Goal: Task Accomplishment & Management: Manage account settings

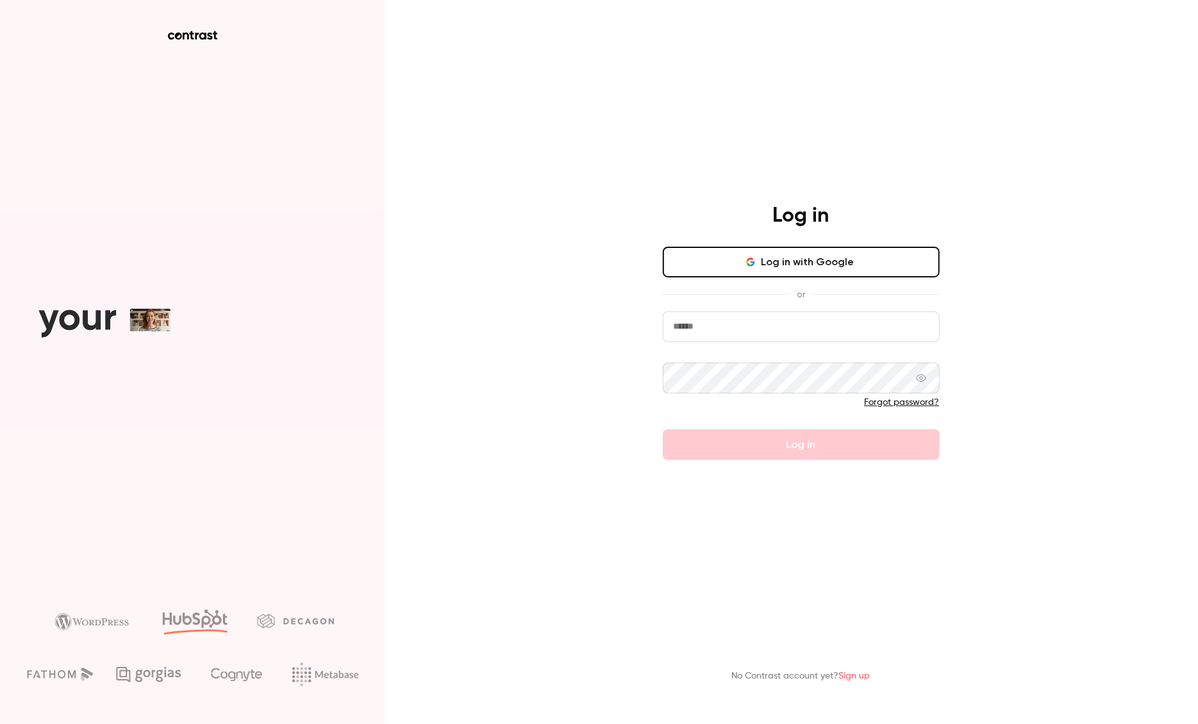
click at [807, 267] on button "Log in with Google" at bounding box center [801, 262] width 277 height 31
click at [801, 265] on button "Log in with Google" at bounding box center [801, 262] width 277 height 31
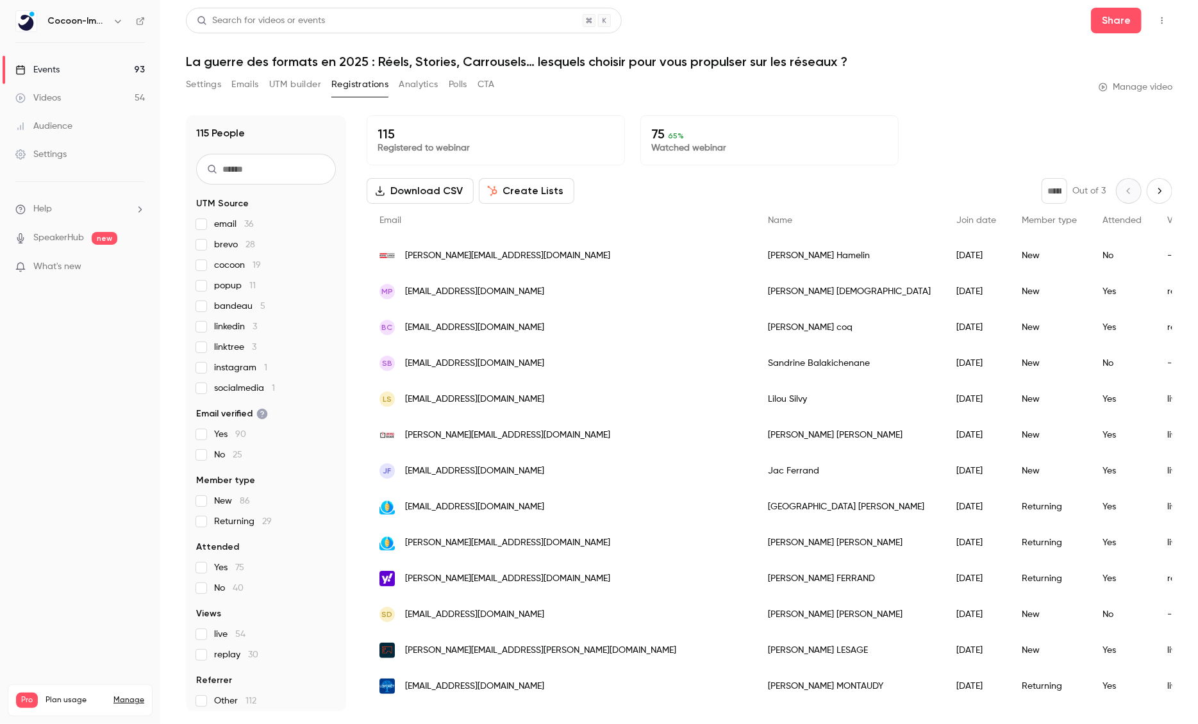
click at [54, 64] on div "Events" at bounding box center [37, 69] width 44 height 13
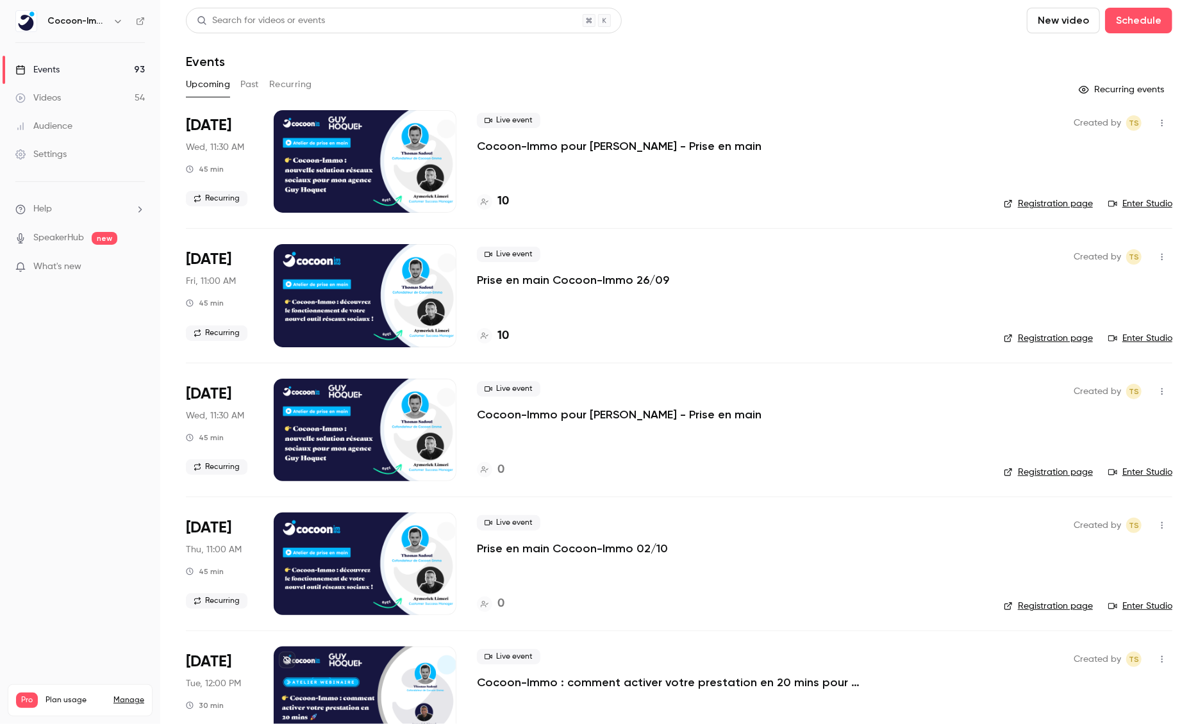
click at [539, 149] on p "Cocoon-Immo pour [PERSON_NAME] - Prise en main" at bounding box center [619, 145] width 285 height 15
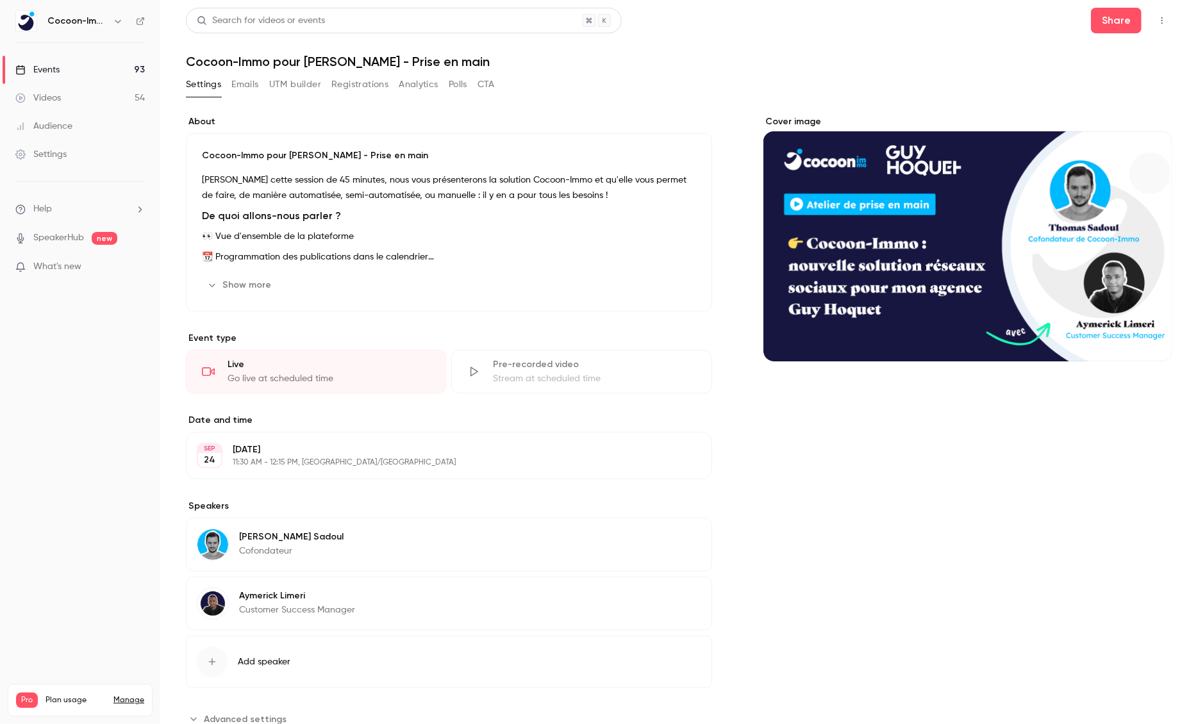
click at [381, 83] on button "Registrations" at bounding box center [359, 84] width 57 height 21
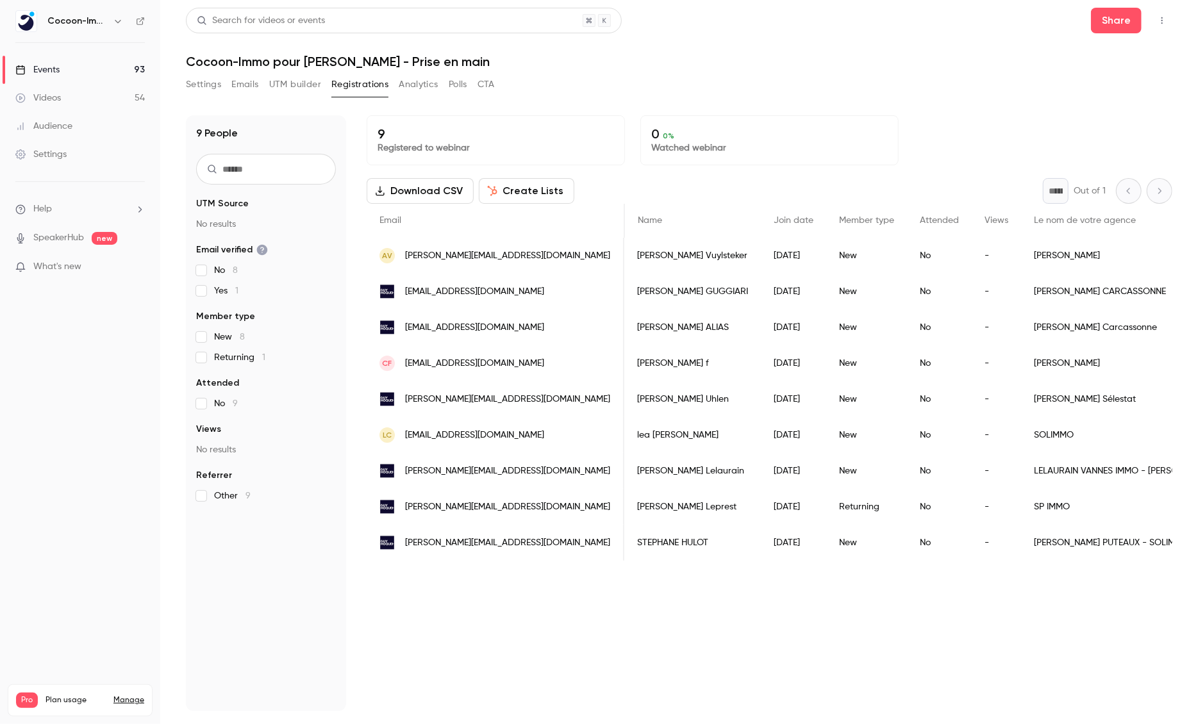
scroll to position [0, 698]
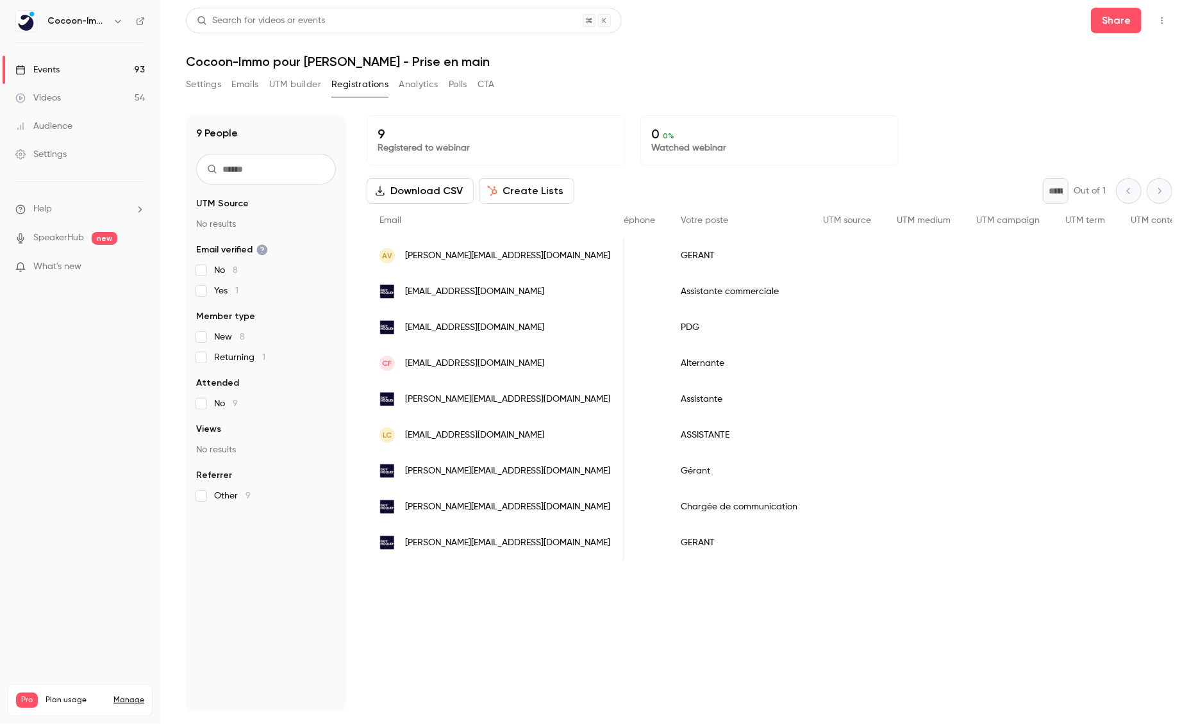
click at [60, 71] on link "Events 93" at bounding box center [80, 70] width 160 height 28
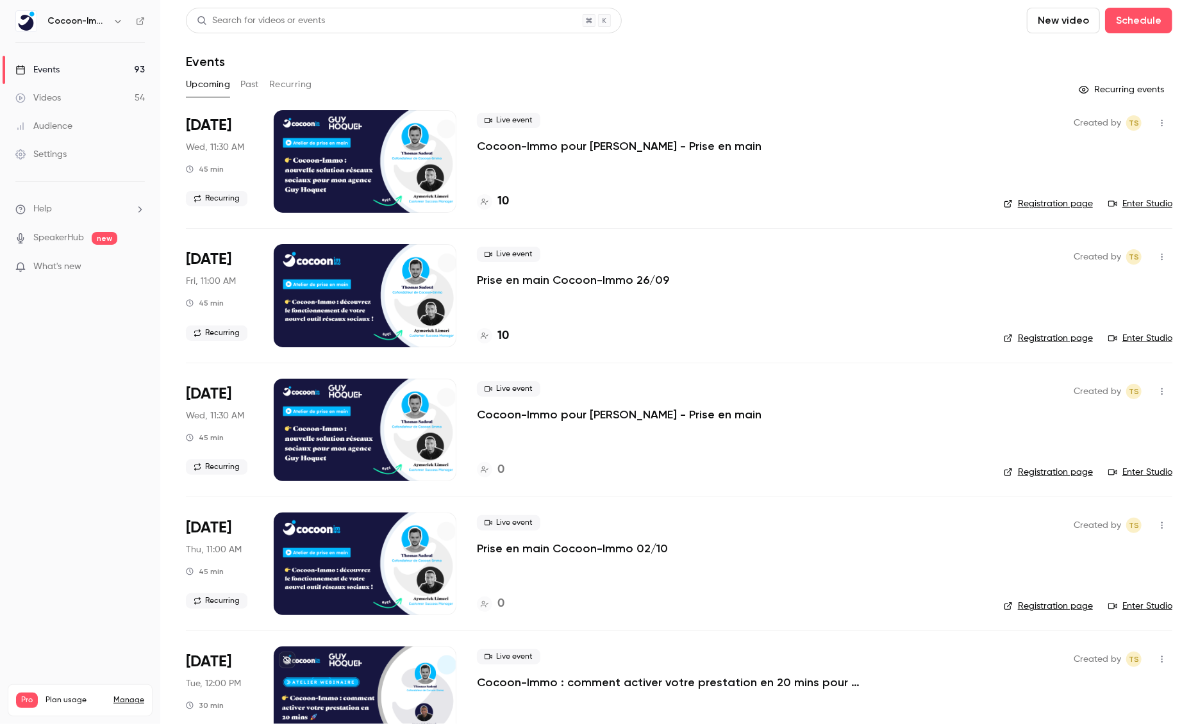
click at [536, 160] on div "Live event Cocoon-Immo pour [PERSON_NAME] - Prise en main 10" at bounding box center [730, 161] width 506 height 103
click at [529, 147] on p "Cocoon-Immo pour [PERSON_NAME] - Prise en main" at bounding box center [619, 145] width 285 height 15
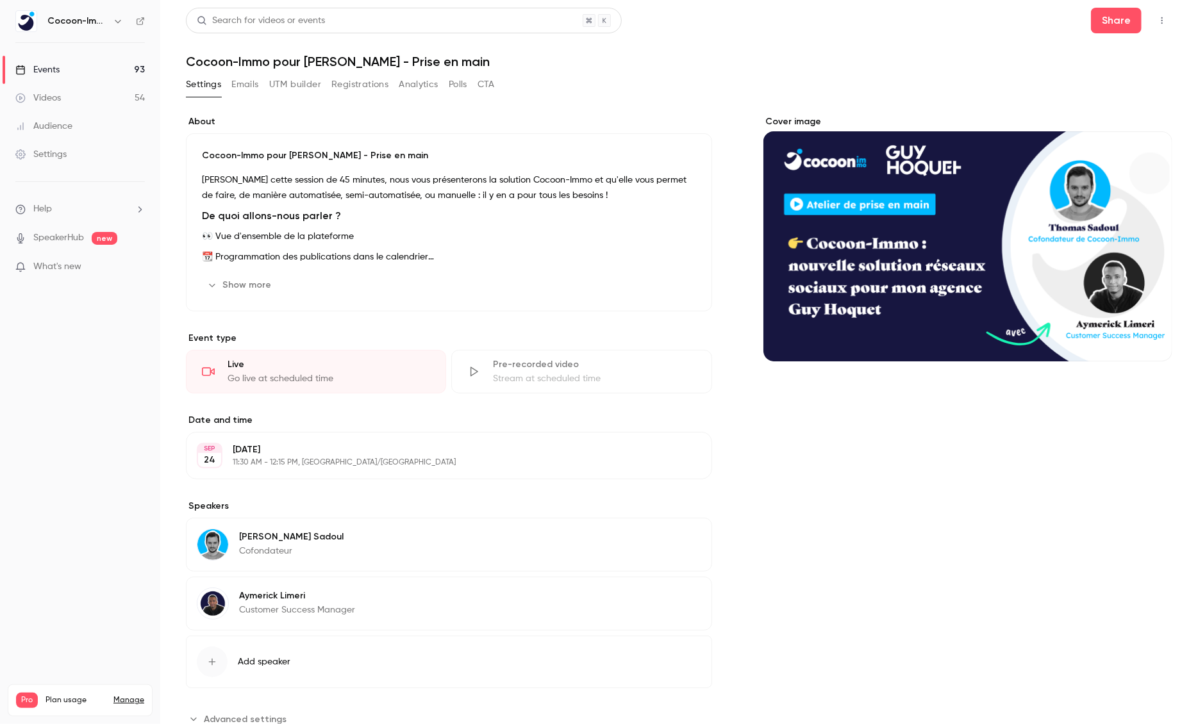
click at [367, 90] on button "Registrations" at bounding box center [359, 84] width 57 height 21
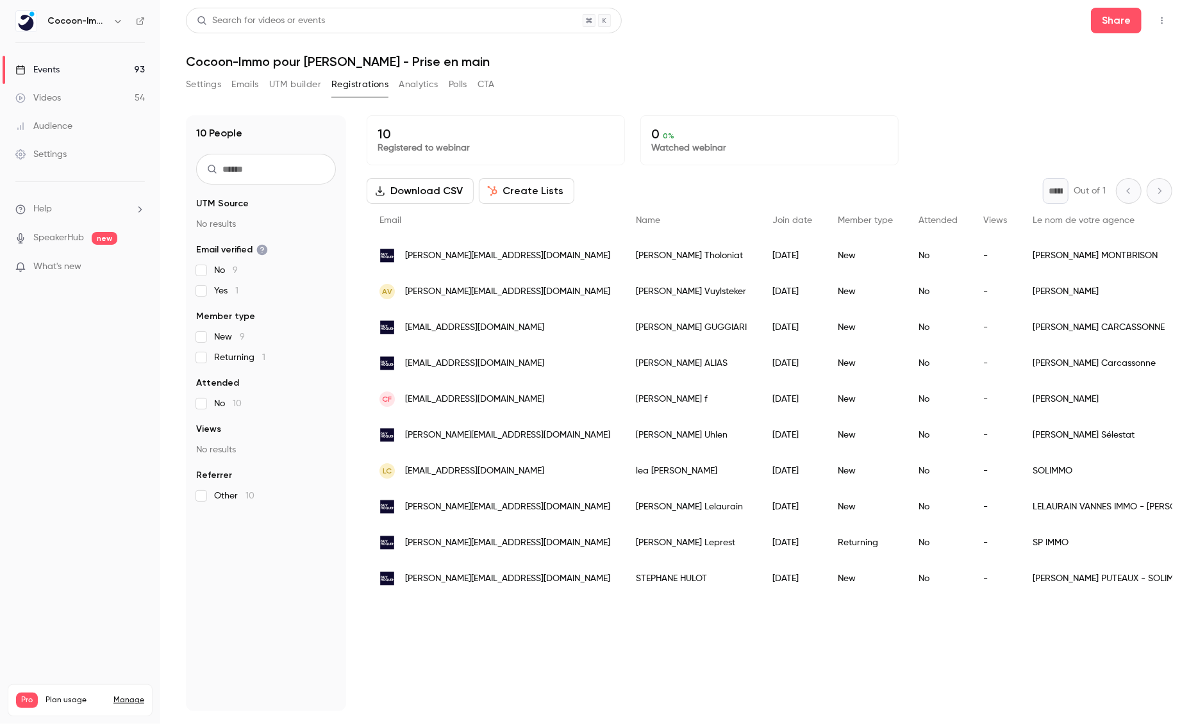
click at [1020, 469] on div "SOLIMMO" at bounding box center [1123, 471] width 206 height 36
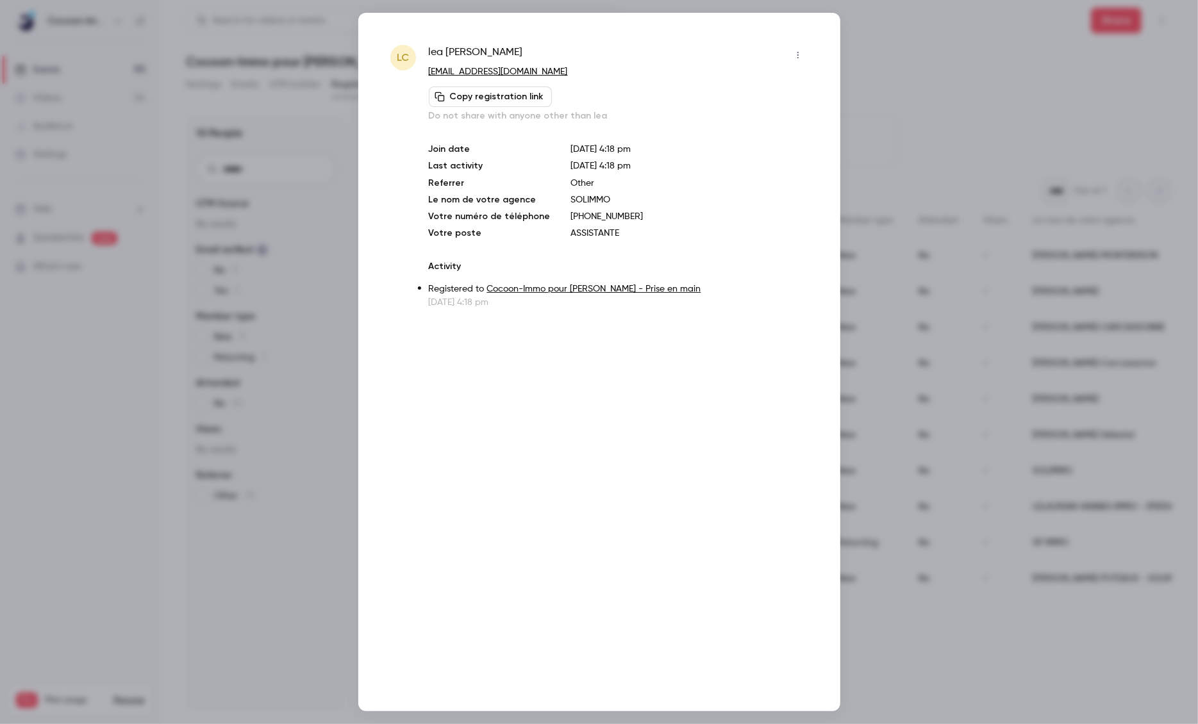
click at [495, 51] on span "[PERSON_NAME]" at bounding box center [476, 55] width 94 height 21
copy div "[PERSON_NAME]"
click at [934, 196] on div at bounding box center [599, 362] width 1198 height 724
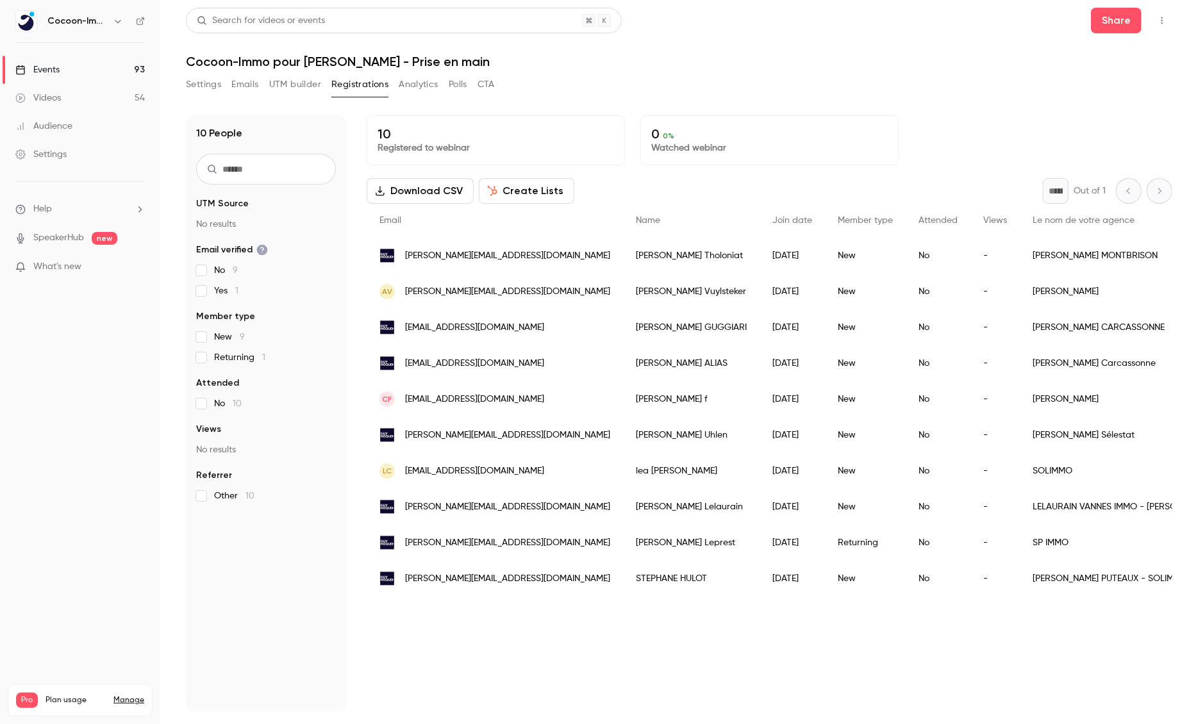
click at [623, 467] on div "[PERSON_NAME]" at bounding box center [691, 471] width 137 height 36
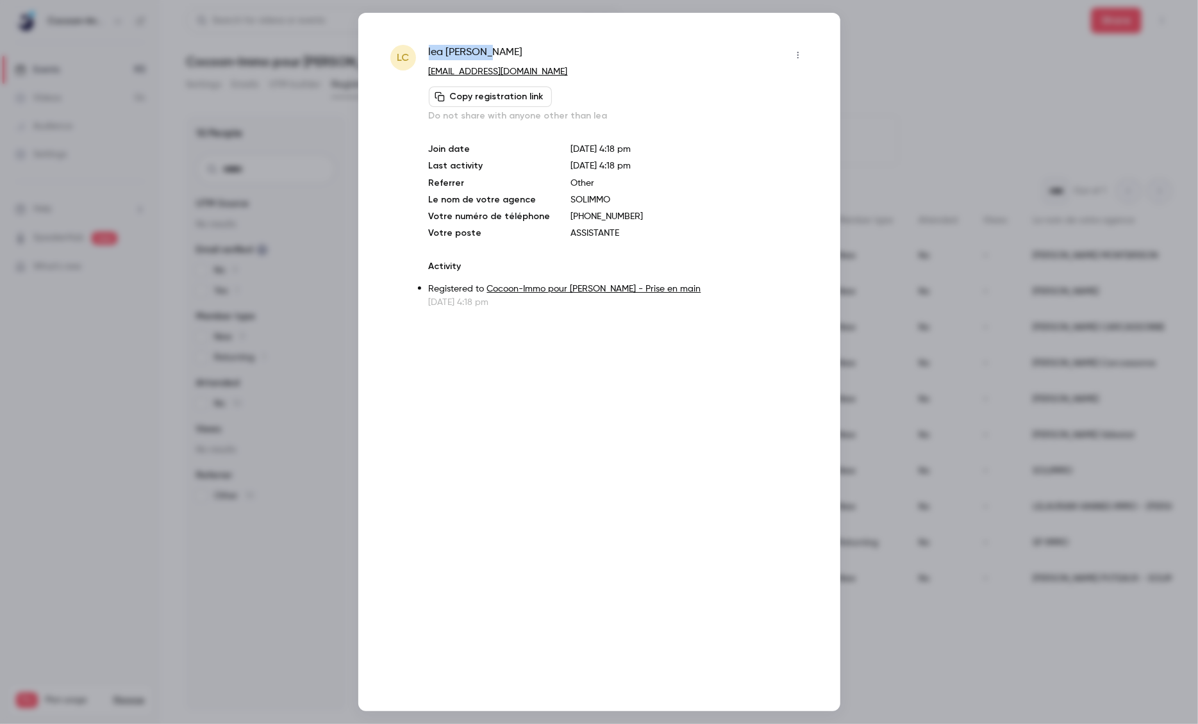
drag, startPoint x: 424, startPoint y: 48, endPoint x: 528, endPoint y: 48, distance: 103.8
click at [529, 49] on div "[PERSON_NAME] [PERSON_NAME] [EMAIL_ADDRESS][DOMAIN_NAME] Copy registration link…" at bounding box center [599, 177] width 418 height 264
copy span "[PERSON_NAME]"
click at [412, 32] on div "[PERSON_NAME] [PERSON_NAME] [EMAIL_ADDRESS][DOMAIN_NAME] Copy registration link…" at bounding box center [599, 362] width 482 height 699
click at [1035, 188] on div at bounding box center [599, 362] width 1198 height 724
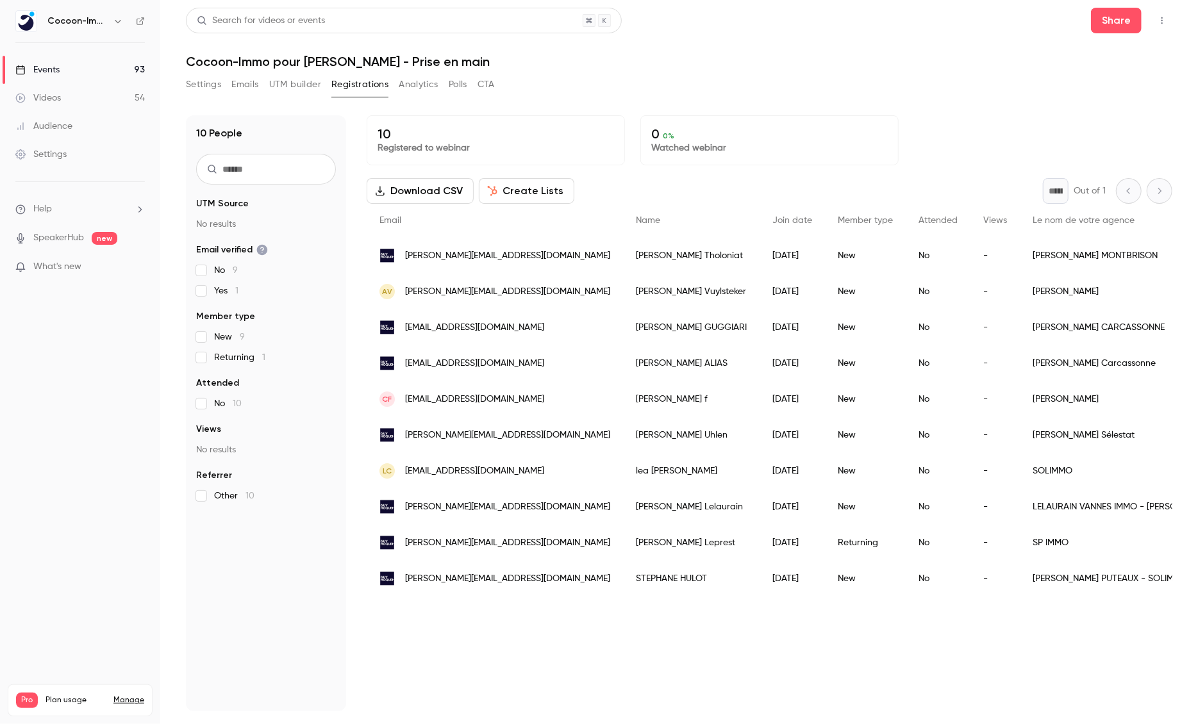
click at [1035, 188] on div "Download CSV Create Lists * Out of 1" at bounding box center [770, 191] width 806 height 26
click at [89, 70] on link "Events 93" at bounding box center [80, 70] width 160 height 28
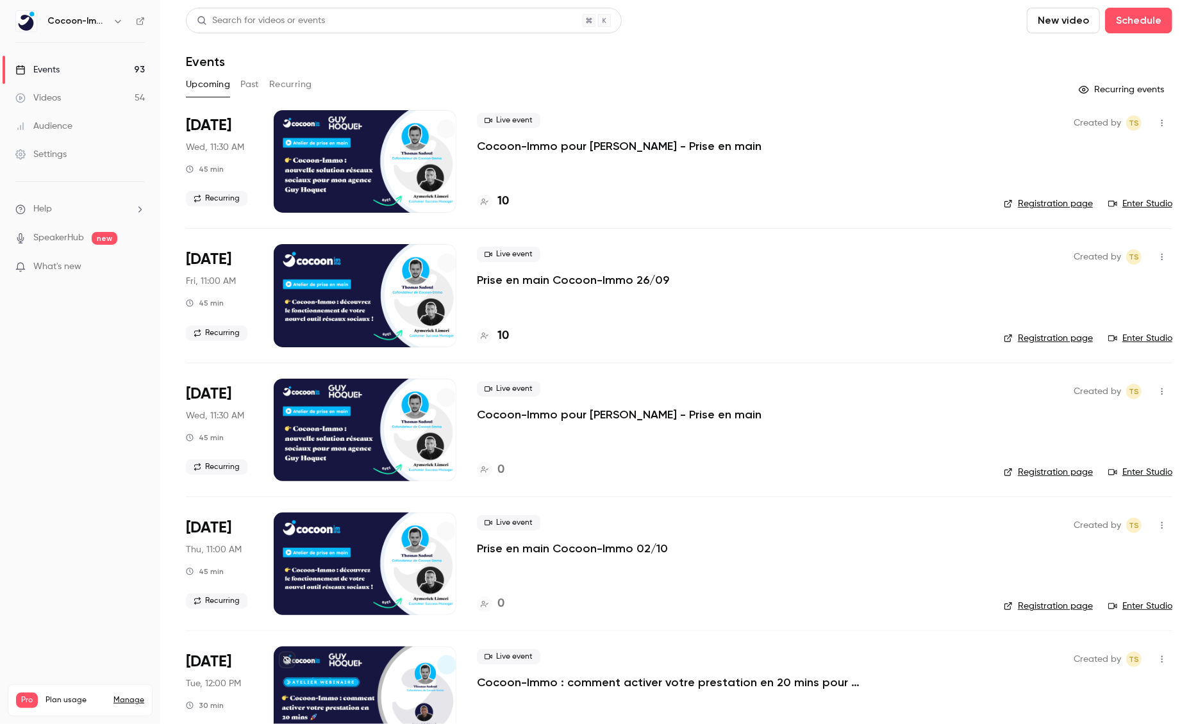
click at [558, 279] on p "Prise en main Cocoon-Immo 26/09" at bounding box center [573, 279] width 192 height 15
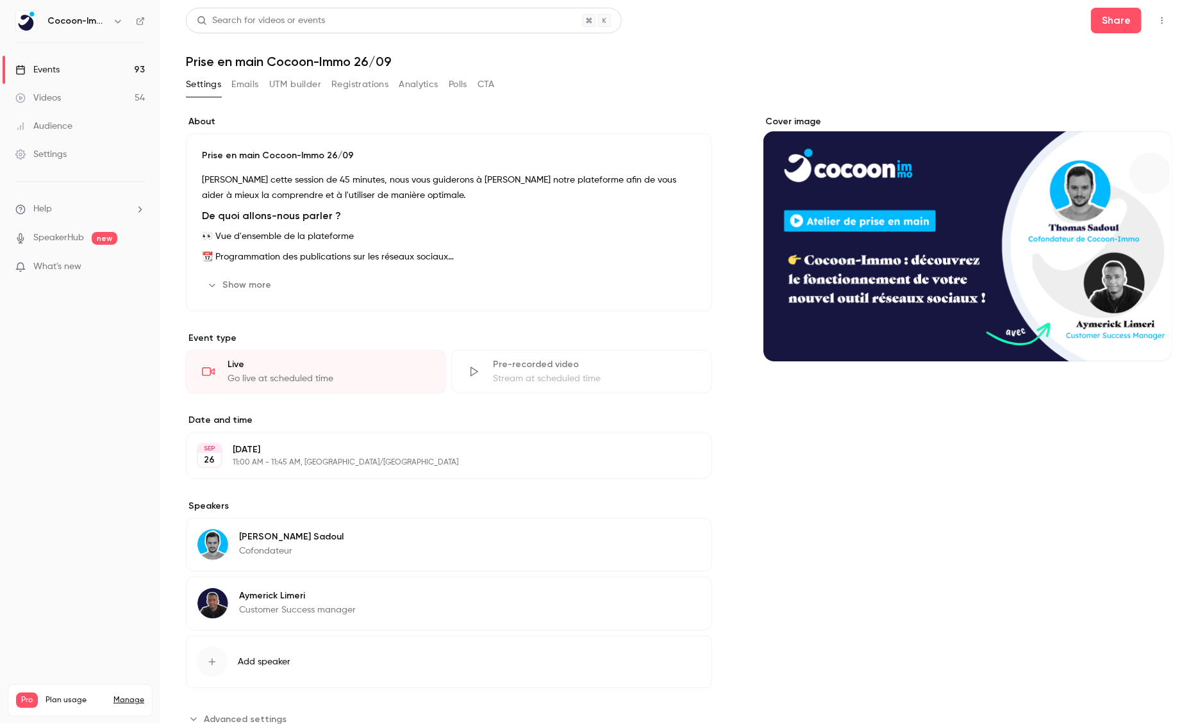
click at [362, 78] on button "Registrations" at bounding box center [359, 84] width 57 height 21
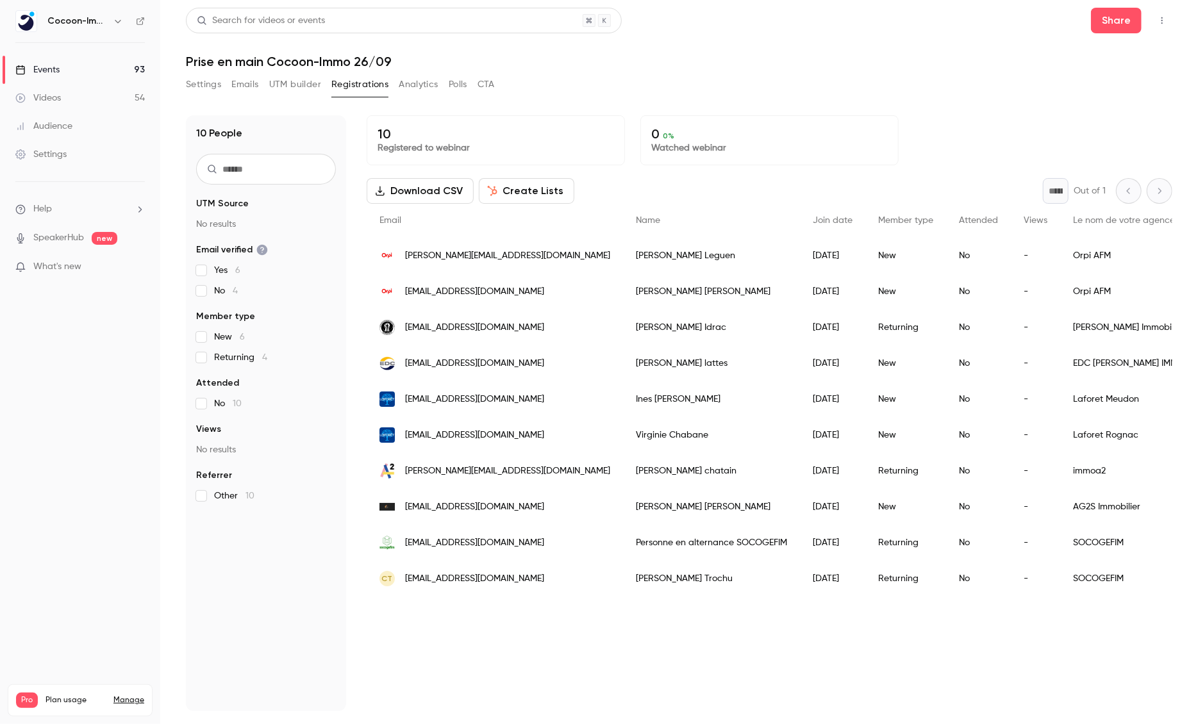
click at [999, 107] on div "10 People UTM Source No results Email verified Yes 6 No 4 Member type New 6 Ret…" at bounding box center [679, 405] width 986 height 611
